Goal: Find specific page/section

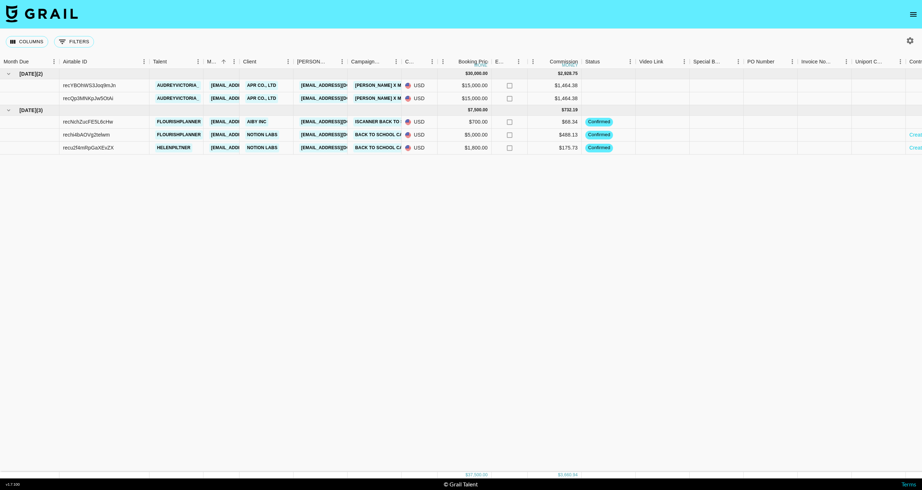
click at [909, 14] on icon "open drawer" at bounding box center [913, 14] width 9 height 9
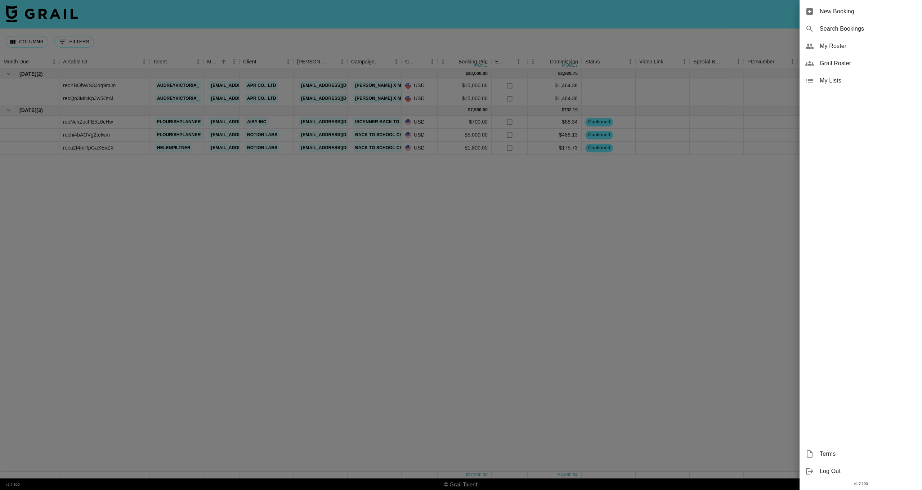
click at [839, 50] on span "My Roster" at bounding box center [868, 46] width 97 height 9
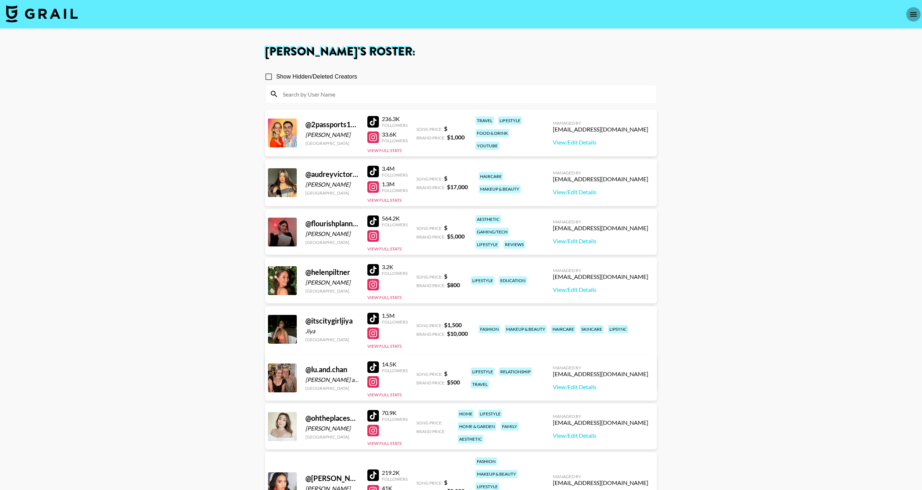
click at [914, 13] on icon "open drawer" at bounding box center [913, 14] width 6 height 4
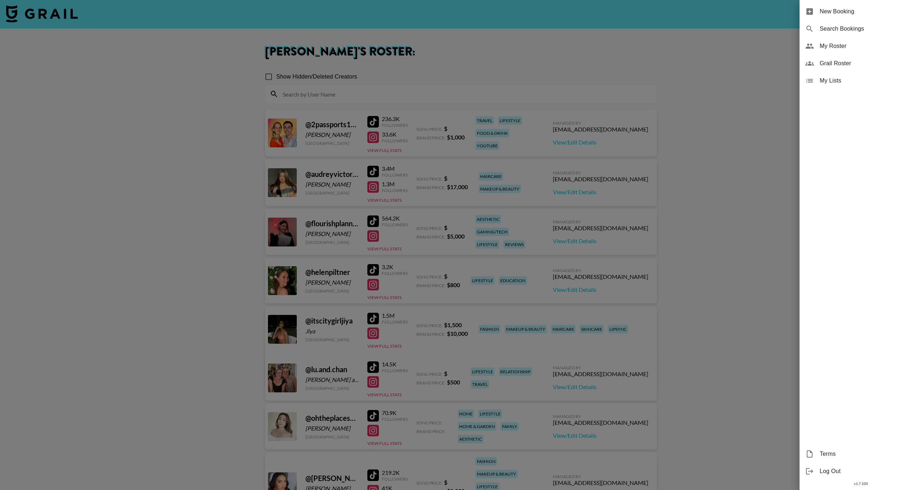
click at [153, 250] on div at bounding box center [461, 245] width 922 height 490
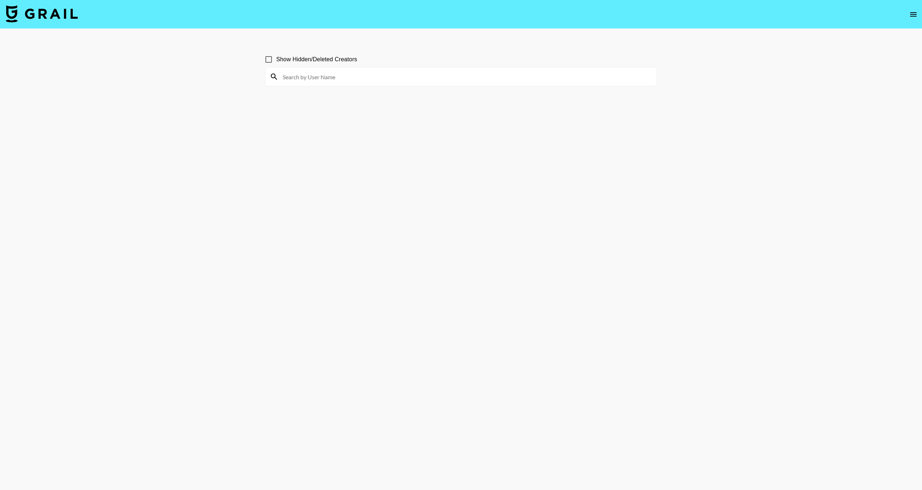
click at [326, 85] on div at bounding box center [460, 76] width 391 height 19
click at [325, 77] on input at bounding box center [465, 77] width 374 height 12
